Goal: Transaction & Acquisition: Purchase product/service

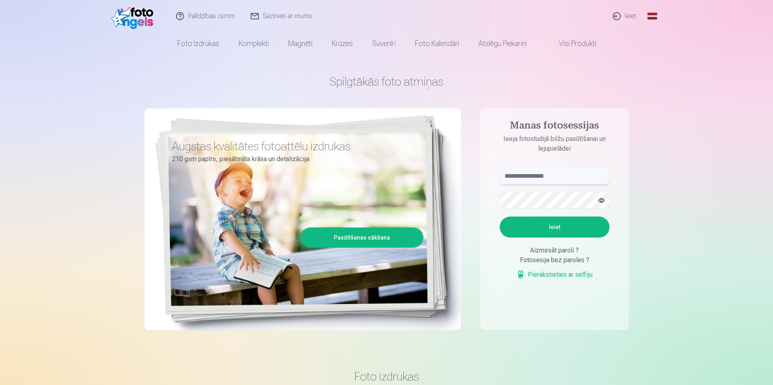
click at [539, 175] on input "text" at bounding box center [555, 176] width 110 height 16
type input "**********"
click at [600, 202] on button "button" at bounding box center [601, 200] width 15 height 15
click at [584, 225] on button "Ieiet" at bounding box center [555, 226] width 110 height 21
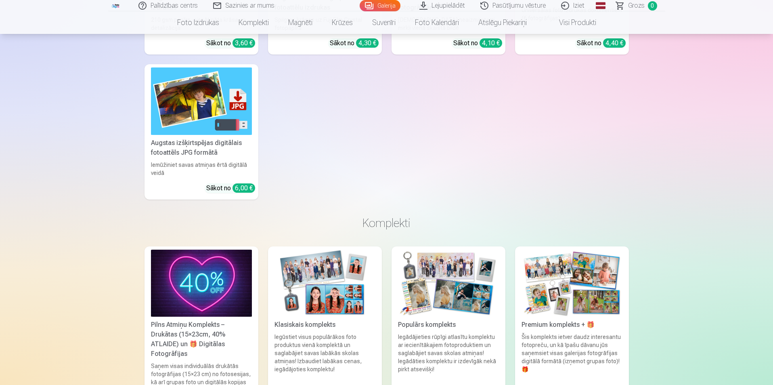
scroll to position [3069, 0]
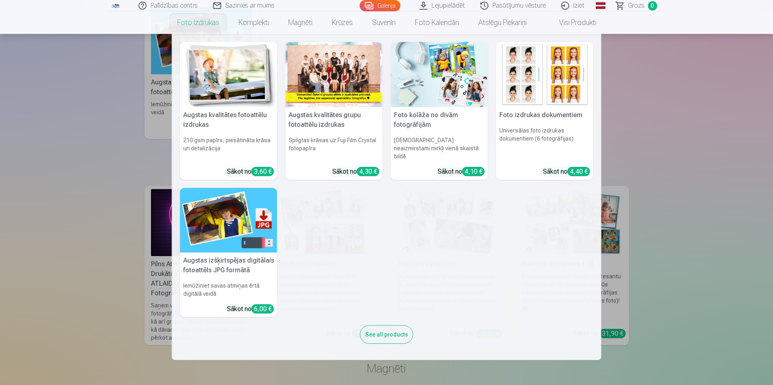
click at [686, 145] on nav "Augstas kvalitātes fotoattēlu izdrukas 210 gsm papīrs, piesātināta krāsa un det…" at bounding box center [386, 197] width 773 height 326
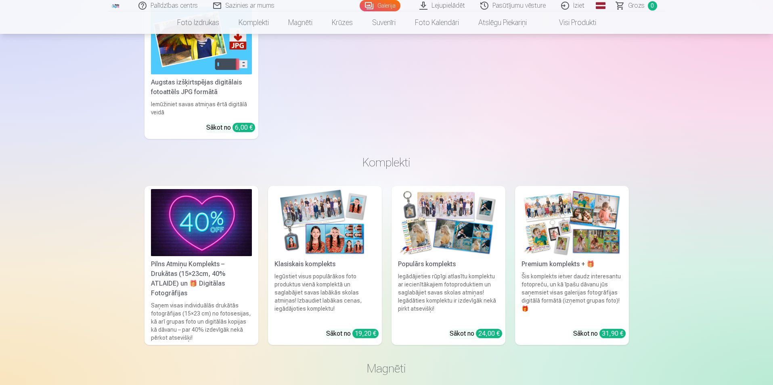
click at [332, 246] on img at bounding box center [325, 222] width 101 height 67
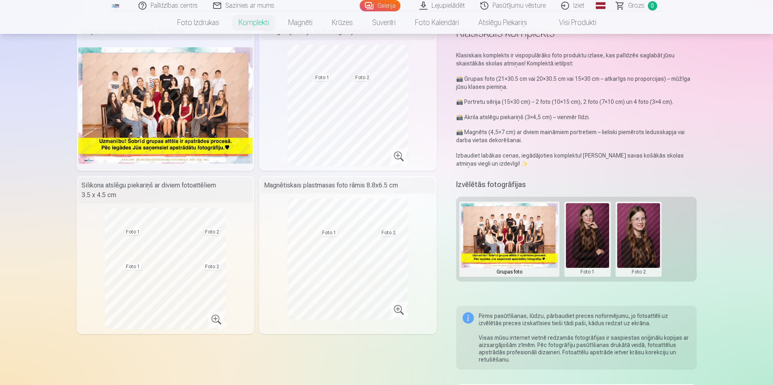
scroll to position [40, 0]
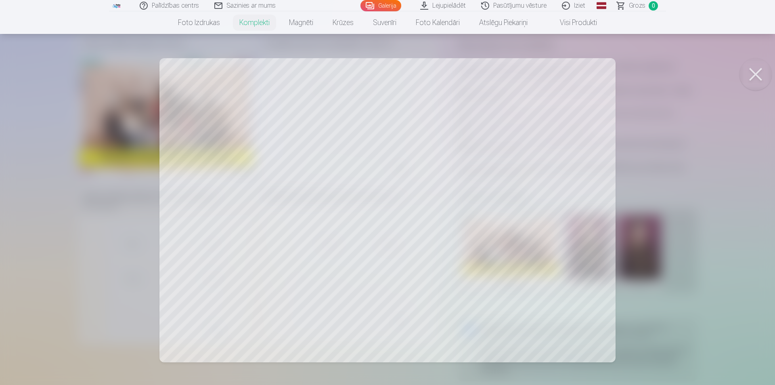
click at [474, 241] on div at bounding box center [387, 192] width 775 height 385
click at [500, 236] on div at bounding box center [387, 192] width 775 height 385
